Goal: Task Accomplishment & Management: Use online tool/utility

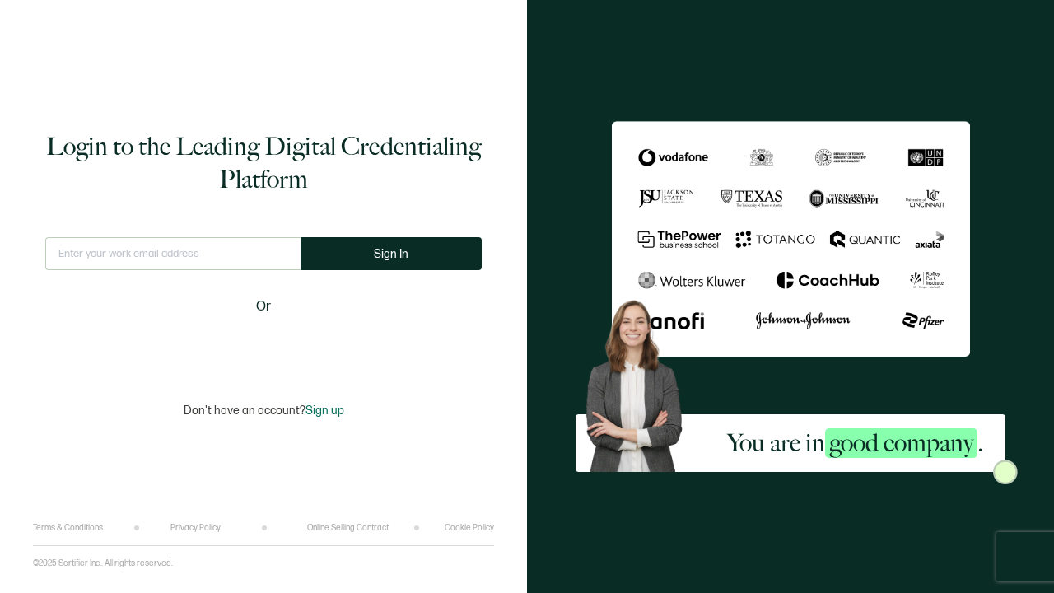
click at [309, 353] on div "Sign in with Google. Opens in new tab" at bounding box center [263, 346] width 189 height 36
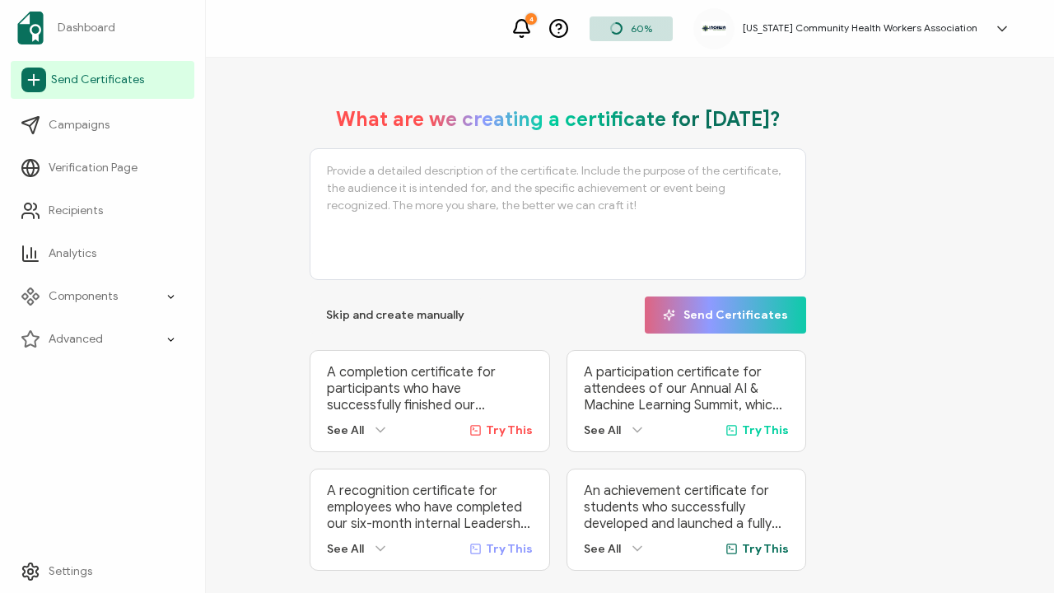
click at [82, 85] on span "Send Certificates" at bounding box center [97, 80] width 93 height 16
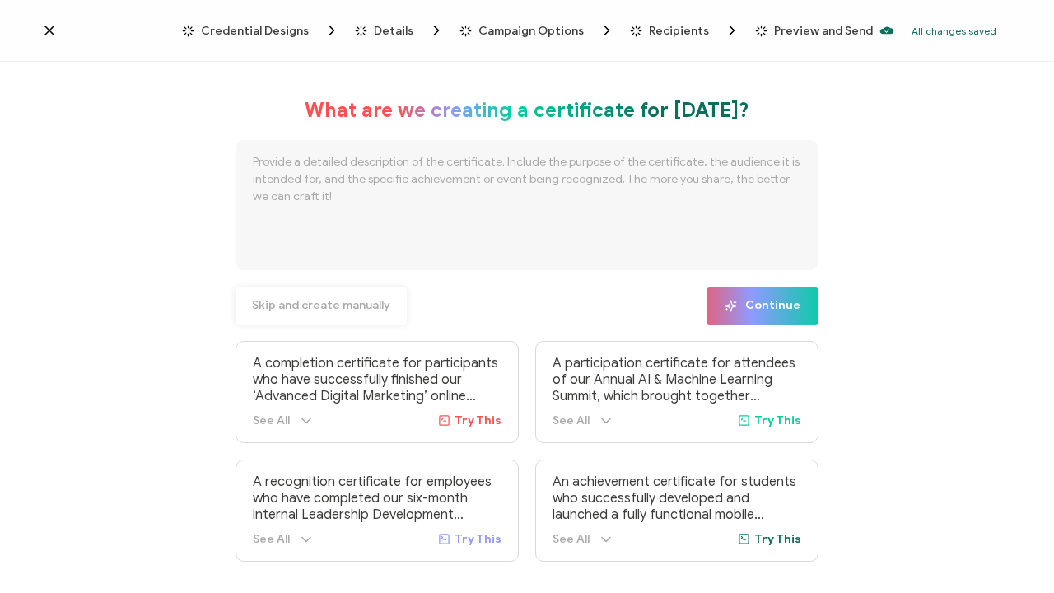
click at [327, 301] on span "Skip and create manually" at bounding box center [321, 306] width 138 height 12
